Goal: Task Accomplishment & Management: Manage account settings

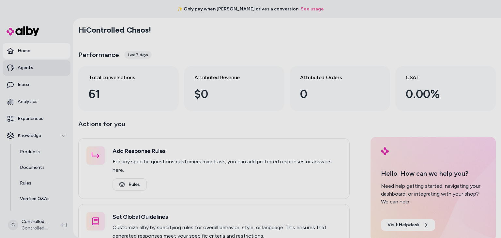
click at [16, 68] on link "Agents" at bounding box center [37, 68] width 68 height 16
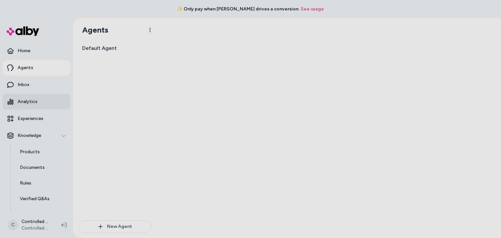
click at [42, 102] on link "Analytics" at bounding box center [37, 102] width 68 height 16
click at [41, 127] on ul "Home Agents Inbox Analytics Experiences Knowledge Products Documents Rules Veri…" at bounding box center [37, 149] width 68 height 212
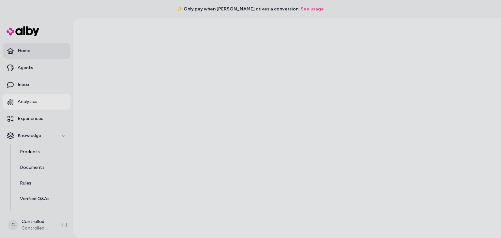
click at [27, 49] on p "Home" at bounding box center [24, 51] width 13 height 7
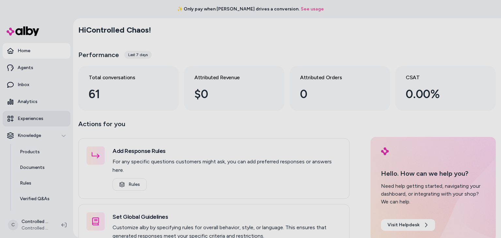
click at [38, 116] on p "Experiences" at bounding box center [31, 118] width 26 height 7
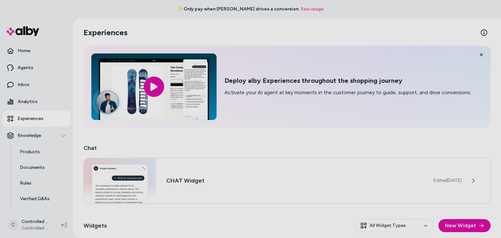
scroll to position [57, 0]
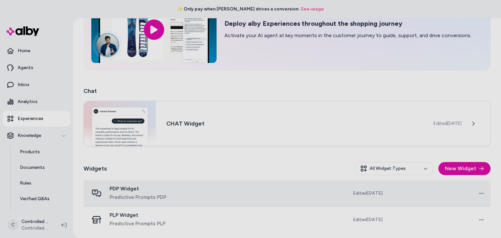
click at [276, 190] on td at bounding box center [252, 193] width 103 height 26
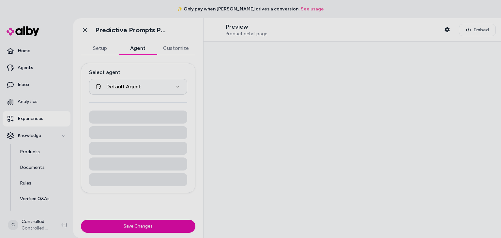
click at [139, 50] on button "Agent" at bounding box center [138, 48] width 38 height 13
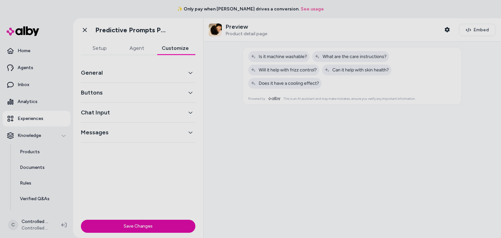
click at [177, 47] on button "Customize" at bounding box center [175, 48] width 40 height 13
click at [164, 93] on button "Buttons" at bounding box center [138, 92] width 114 height 9
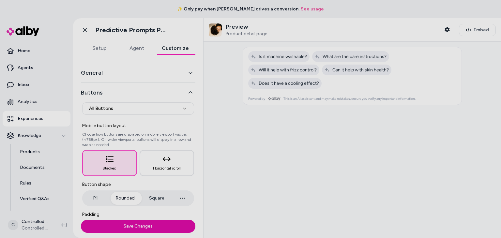
scroll to position [86, 0]
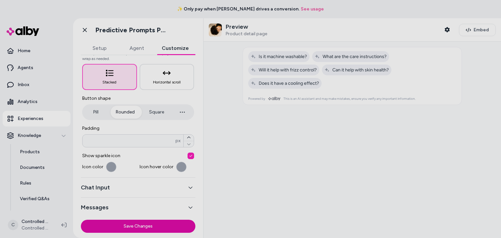
click at [112, 165] on button "button" at bounding box center [111, 167] width 10 height 10
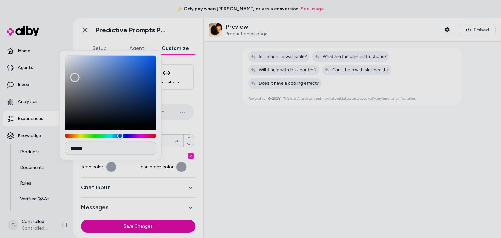
click at [102, 145] on input "*******" at bounding box center [110, 148] width 91 height 13
paste input
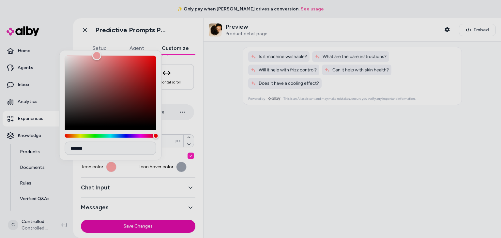
type input "*******"
click at [186, 125] on label "Padding" at bounding box center [138, 128] width 112 height 7
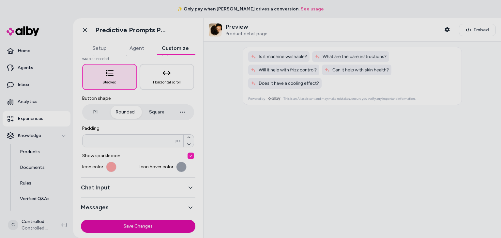
click at [178, 166] on button "button" at bounding box center [181, 167] width 10 height 10
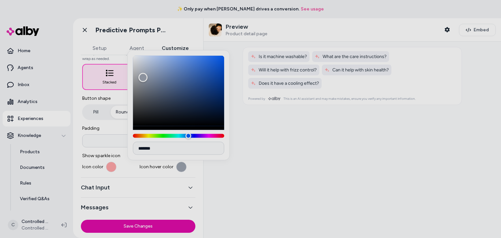
click at [172, 144] on input "*******" at bounding box center [178, 148] width 91 height 13
paste input
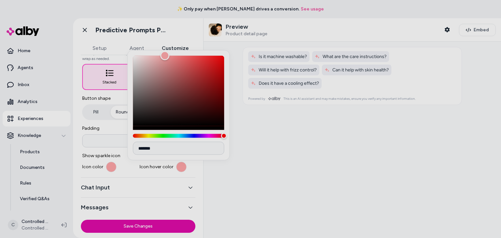
type input "*******"
click at [254, 174] on div at bounding box center [351, 140] width 297 height 196
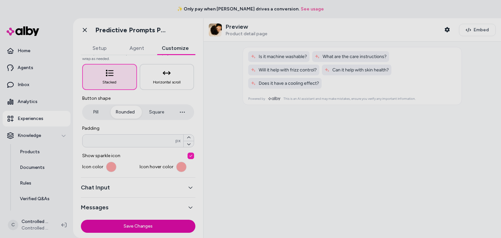
scroll to position [7, 0]
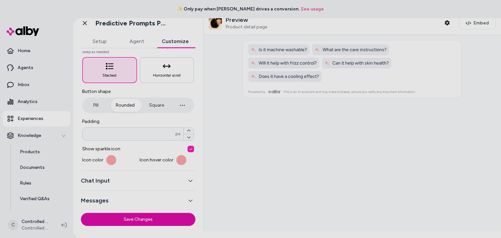
click at [142, 179] on button "Chat Input" at bounding box center [138, 180] width 114 height 9
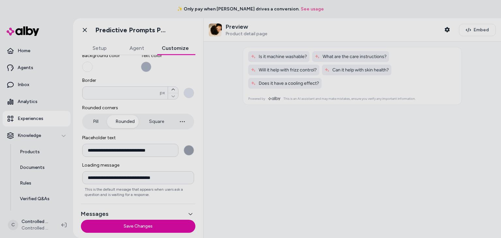
scroll to position [99, 0]
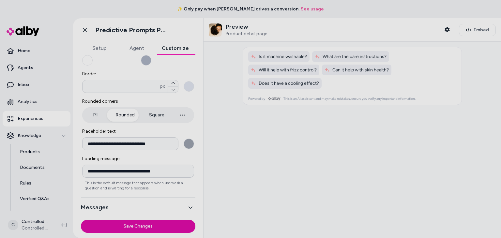
click at [288, 114] on div at bounding box center [351, 140] width 297 height 196
click at [168, 225] on button "Save Changes" at bounding box center [138, 226] width 114 height 13
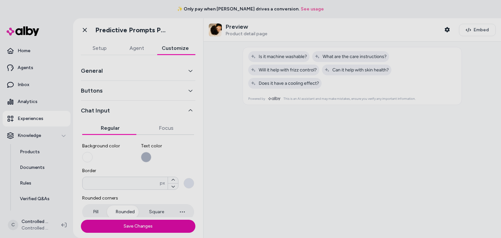
scroll to position [0, 0]
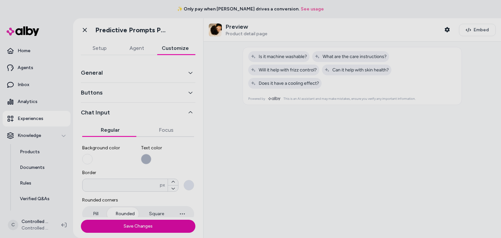
click at [167, 92] on button "Buttons" at bounding box center [138, 92] width 114 height 9
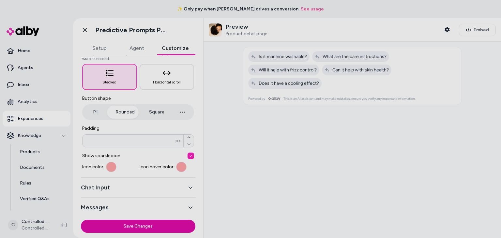
scroll to position [7, 0]
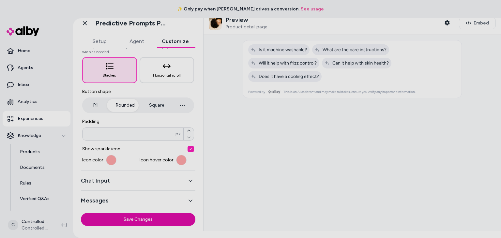
click at [168, 177] on button "Chat Input" at bounding box center [138, 180] width 114 height 9
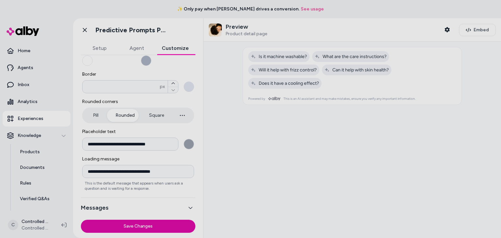
scroll to position [99, 0]
click at [188, 205] on icon "button" at bounding box center [190, 207] width 5 height 5
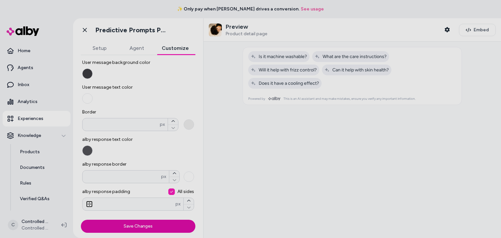
scroll to position [0, 0]
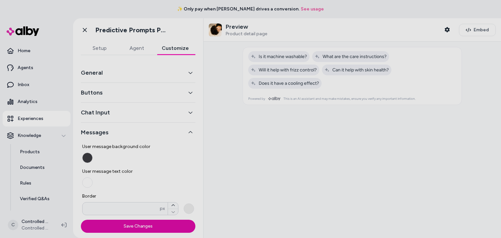
click at [180, 73] on button "General" at bounding box center [138, 72] width 114 height 9
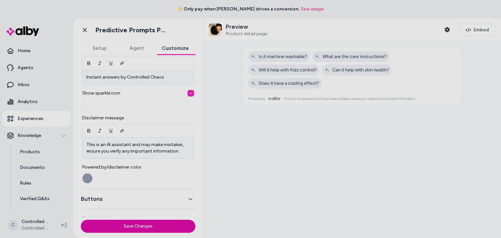
scroll to position [255, 0]
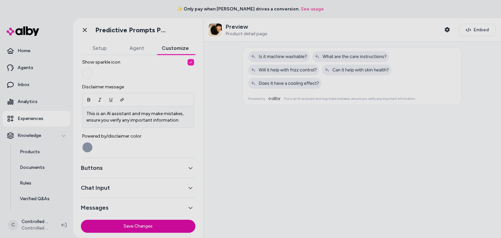
click at [90, 142] on button "Powered by/disclaimer color" at bounding box center [87, 147] width 10 height 10
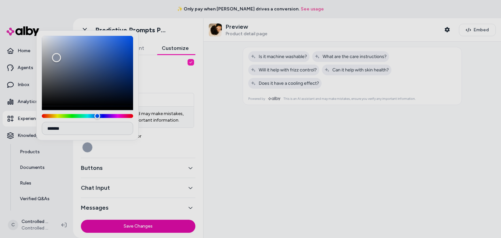
click at [99, 127] on input "*******" at bounding box center [87, 128] width 91 height 13
paste input
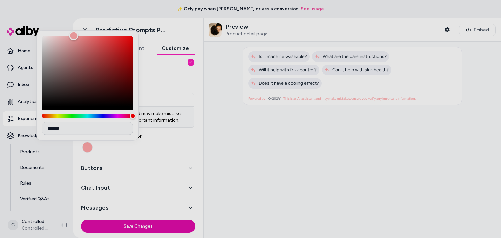
type input "*******"
click at [243, 157] on div at bounding box center [351, 140] width 297 height 196
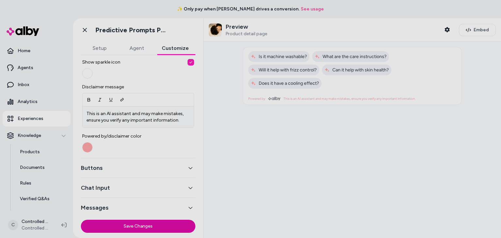
click at [89, 146] on button "Powered by/disclaimer color" at bounding box center [87, 147] width 10 height 10
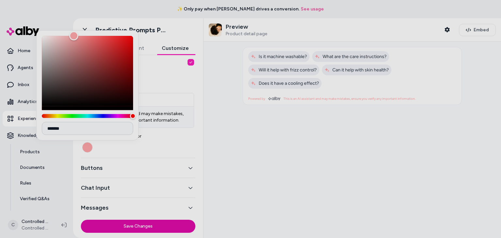
click at [117, 130] on input "*******" at bounding box center [87, 128] width 91 height 13
drag, startPoint x: 79, startPoint y: 82, endPoint x: 40, endPoint y: 45, distance: 54.2
click at [42, 45] on div "Color" at bounding box center [87, 71] width 91 height 70
type input "*******"
drag, startPoint x: 67, startPoint y: 98, endPoint x: 22, endPoint y: 113, distance: 47.2
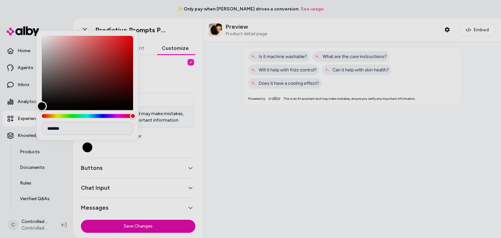
click at [22, 113] on body "✨ Only pay when [PERSON_NAME] drives a conversion. See usage Home Agents Inbox …" at bounding box center [250, 119] width 501 height 238
click at [233, 152] on div at bounding box center [351, 140] width 297 height 196
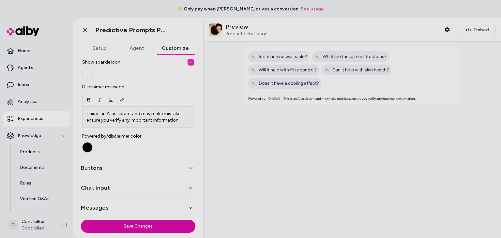
click at [177, 162] on div "Buttons" at bounding box center [138, 168] width 114 height 20
click at [189, 167] on icon "button" at bounding box center [190, 168] width 5 height 5
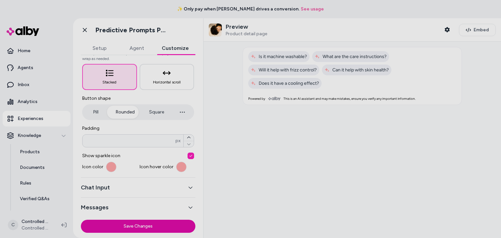
scroll to position [7, 0]
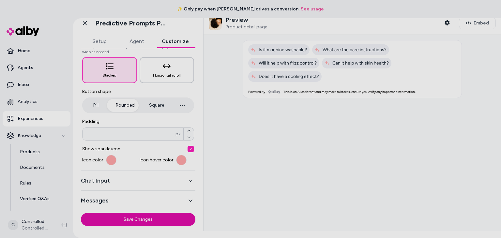
click at [165, 70] on button "Horizontal scroll" at bounding box center [167, 70] width 55 height 26
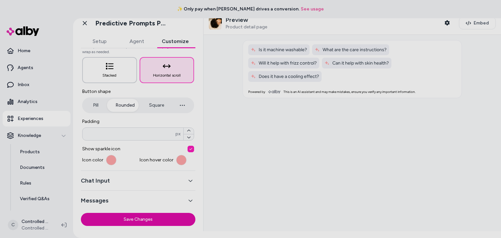
click at [124, 64] on button "Stacked" at bounding box center [109, 70] width 55 height 26
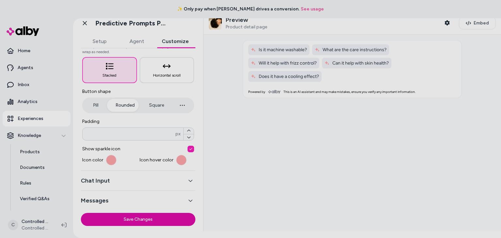
click at [181, 176] on button "Chat Input" at bounding box center [138, 180] width 114 height 9
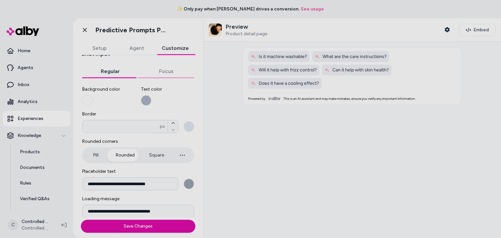
scroll to position [1, 0]
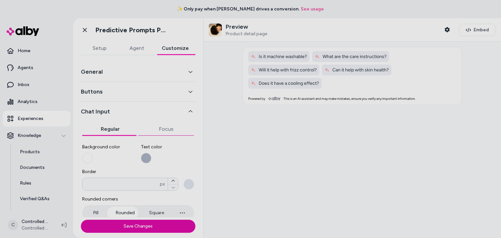
click at [164, 71] on div "**********" at bounding box center [138, 188] width 114 height 253
click at [113, 130] on button "Regular" at bounding box center [110, 129] width 56 height 13
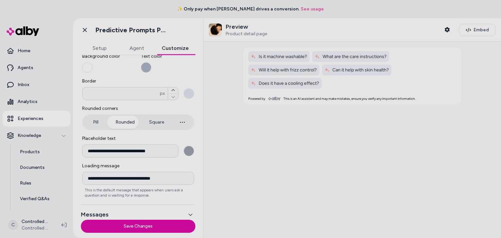
scroll to position [99, 0]
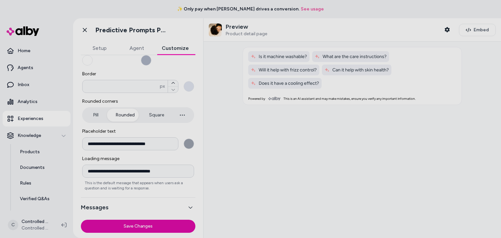
click at [186, 144] on button "**********" at bounding box center [189, 144] width 10 height 10
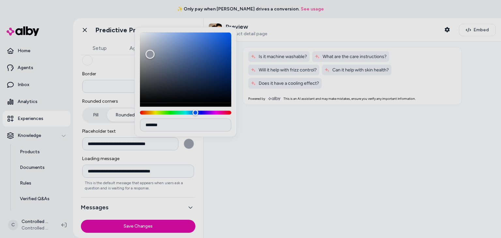
click at [176, 127] on input "*******" at bounding box center [185, 124] width 91 height 13
paste input
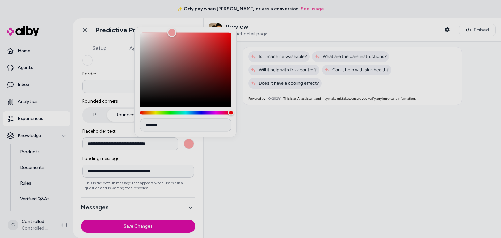
type input "*******"
click at [255, 164] on div at bounding box center [351, 140] width 297 height 196
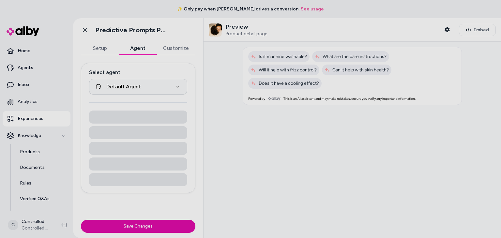
scroll to position [0, 0]
click at [138, 48] on button "Agent" at bounding box center [138, 48] width 38 height 13
click at [168, 47] on button "Customize" at bounding box center [176, 48] width 39 height 13
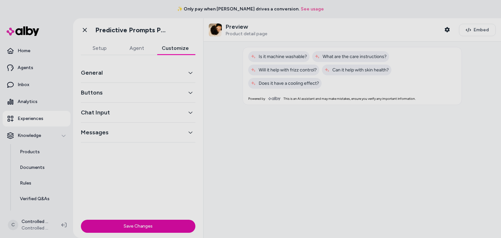
click at [164, 224] on button "Save Changes" at bounding box center [138, 226] width 114 height 13
click at [13, 225] on html "✨ Only pay when [PERSON_NAME] drives a conversion. See usage Home Agents Inbox …" at bounding box center [250, 119] width 501 height 238
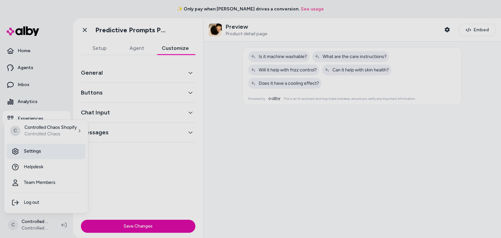
click at [46, 157] on link "Settings" at bounding box center [46, 151] width 79 height 16
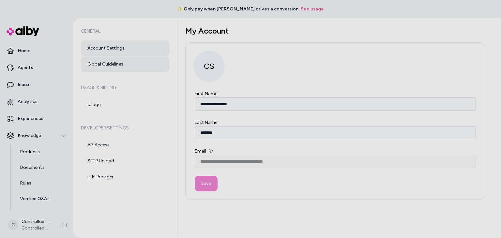
click at [123, 68] on link "Global Guidelines" at bounding box center [125, 64] width 88 height 16
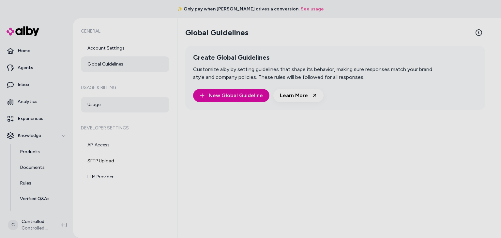
click at [134, 106] on link "Usage" at bounding box center [125, 105] width 88 height 16
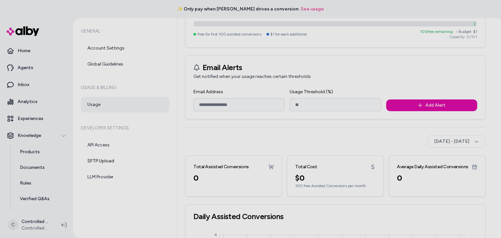
scroll to position [216, 0]
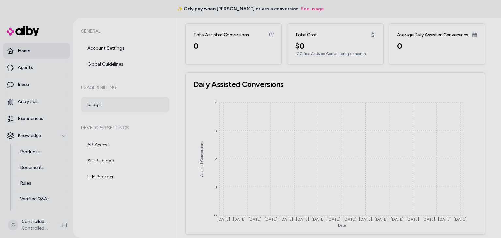
click at [38, 47] on link "Home" at bounding box center [37, 51] width 68 height 16
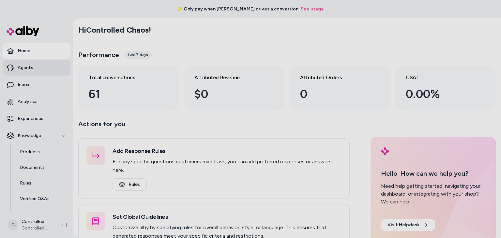
click at [38, 68] on link "Agents" at bounding box center [37, 68] width 68 height 16
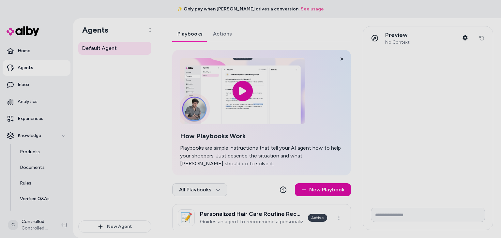
scroll to position [9, 0]
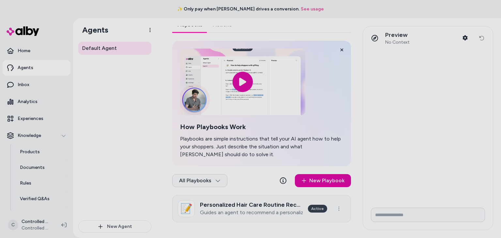
click at [293, 209] on p "Guides an agent to recommend a personalized hair care routine based on the user…" at bounding box center [251, 212] width 103 height 7
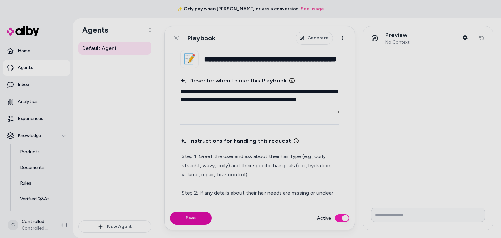
click at [253, 136] on div "Instructions for handling this request" at bounding box center [259, 141] width 158 height 12
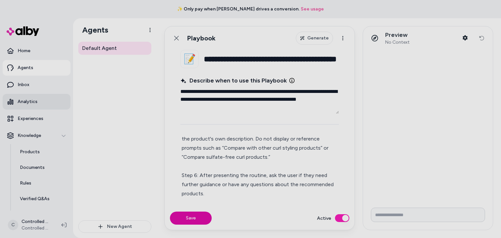
click at [39, 102] on link "Analytics" at bounding box center [37, 102] width 68 height 16
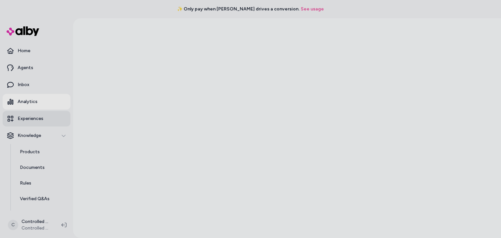
scroll to position [44, 0]
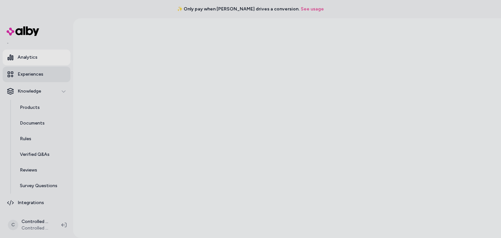
click at [41, 76] on p "Experiences" at bounding box center [31, 74] width 26 height 7
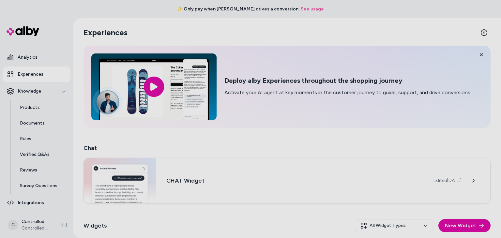
scroll to position [57, 0]
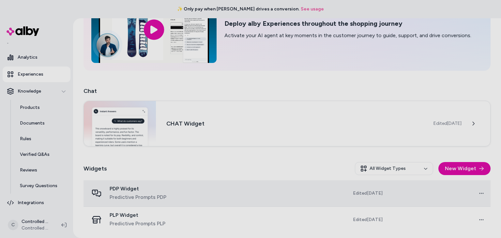
click at [370, 189] on td "Edited [DATE]" at bounding box center [345, 193] width 84 height 26
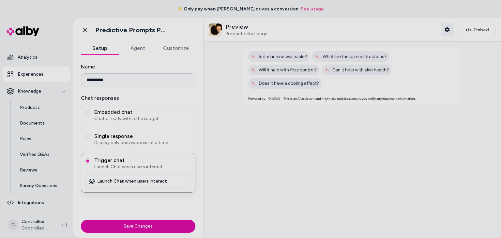
click at [444, 31] on icon "button" at bounding box center [446, 29] width 5 height 5
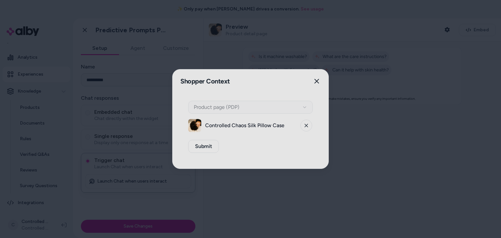
click at [273, 127] on span "Controlled Chaos Silk Pillow Case" at bounding box center [250, 126] width 91 height 8
click at [320, 80] on button "Close" at bounding box center [316, 81] width 13 height 13
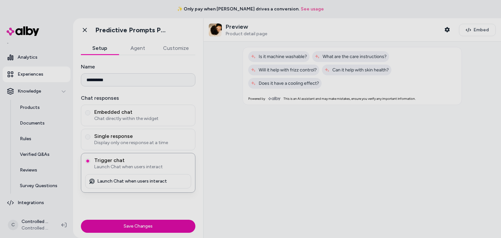
click at [137, 50] on button "Agent" at bounding box center [138, 48] width 38 height 13
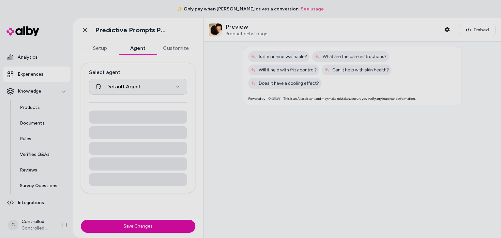
click at [166, 80] on html "**********" at bounding box center [250, 119] width 501 height 238
click at [165, 80] on html "**********" at bounding box center [250, 119] width 501 height 238
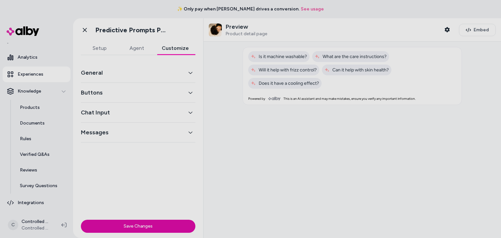
click at [170, 35] on div "Go back Predictive Prompts PDP Setup Agent Customize General Buttons Chat Input…" at bounding box center [138, 128] width 130 height 220
click at [163, 68] on div "General" at bounding box center [138, 73] width 114 height 20
click at [162, 70] on button "General" at bounding box center [138, 72] width 114 height 9
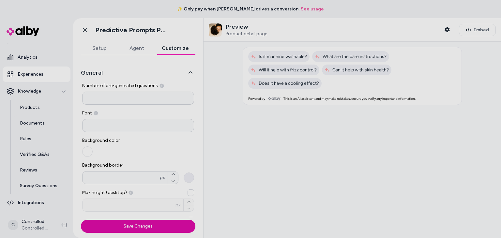
click at [162, 69] on button "General" at bounding box center [138, 72] width 114 height 9
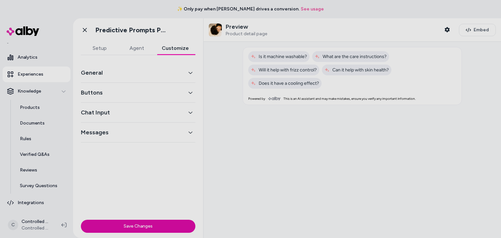
click at [162, 69] on button "General" at bounding box center [138, 72] width 114 height 9
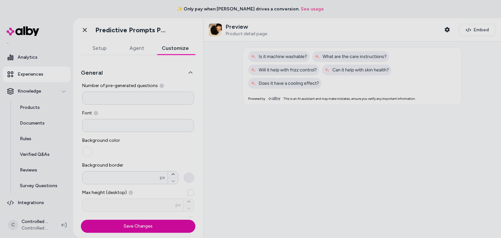
click at [162, 69] on button "General" at bounding box center [138, 72] width 114 height 9
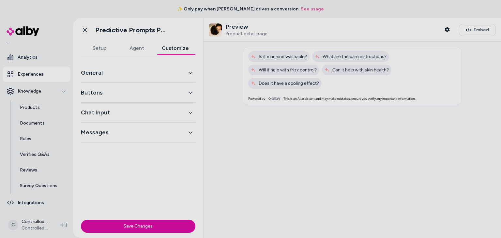
click at [161, 130] on button "Messages" at bounding box center [138, 132] width 114 height 9
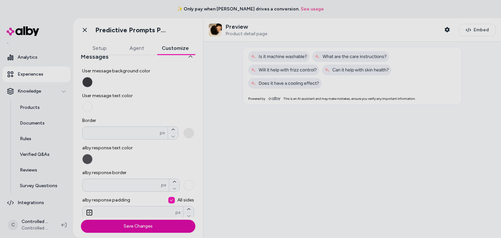
scroll to position [84, 0]
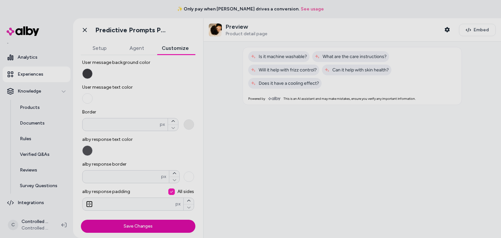
click at [86, 153] on button "alby response text color" at bounding box center [87, 150] width 10 height 10
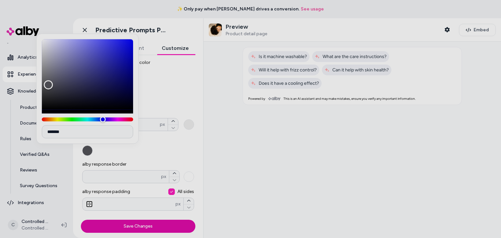
click at [95, 134] on input "*******" at bounding box center [87, 131] width 91 height 13
paste input
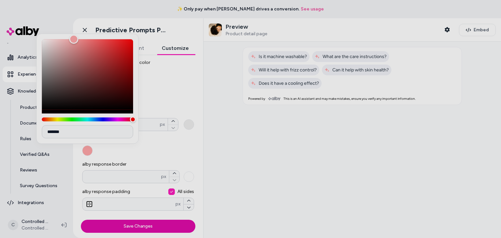
type input "*******"
click at [231, 153] on div at bounding box center [351, 140] width 297 height 196
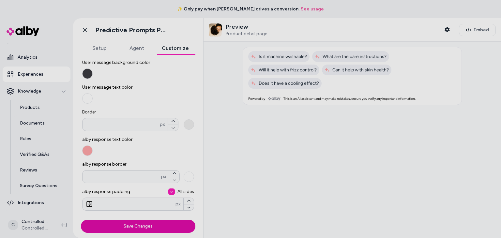
scroll to position [40, 0]
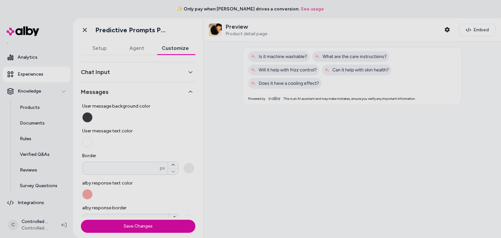
click at [87, 114] on button "User message background color" at bounding box center [87, 117] width 10 height 10
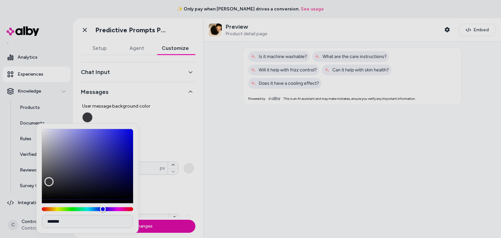
click at [91, 224] on input "*******" at bounding box center [87, 221] width 91 height 13
paste input
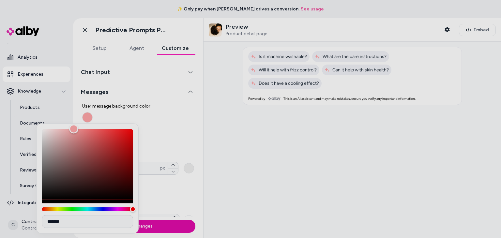
type input "*******"
click at [235, 178] on div at bounding box center [351, 140] width 297 height 196
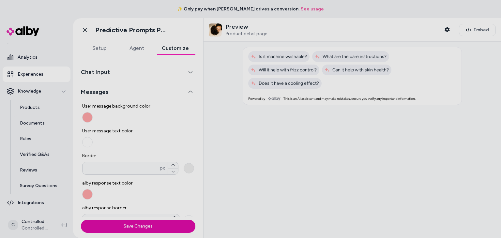
scroll to position [84, 0]
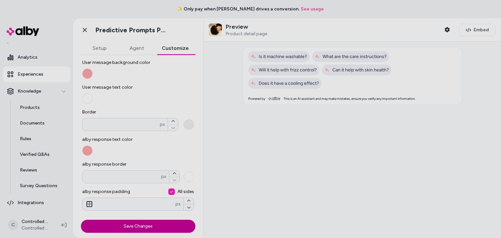
click at [148, 228] on button "Save Changes" at bounding box center [138, 226] width 114 height 13
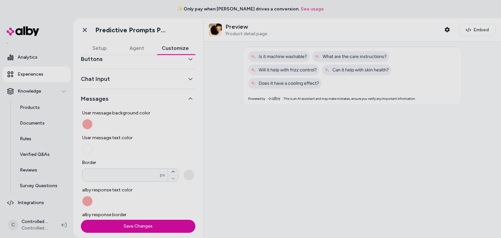
scroll to position [31, 0]
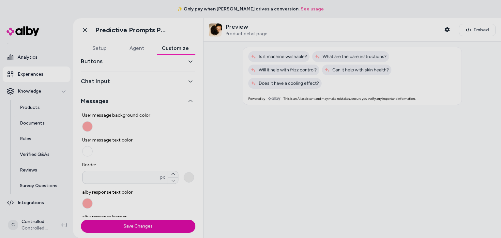
click at [184, 84] on button "Chat Input" at bounding box center [138, 81] width 114 height 9
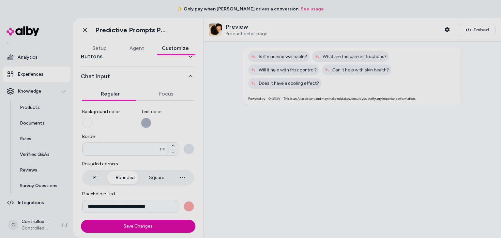
scroll to position [30, 0]
